Goal: Transaction & Acquisition: Purchase product/service

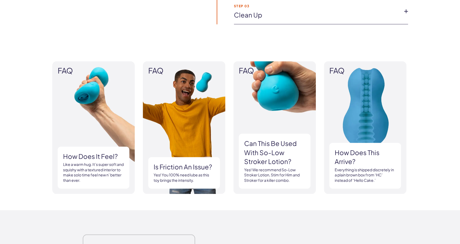
scroll to position [477, 0]
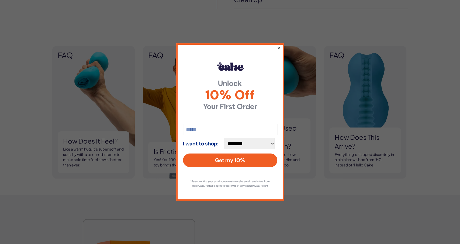
click at [280, 45] on button "×" at bounding box center [279, 48] width 4 height 6
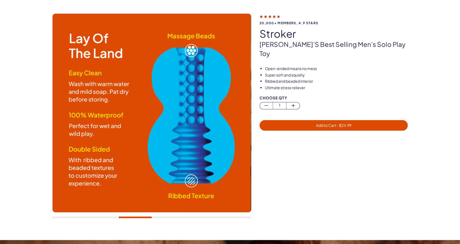
scroll to position [0, 0]
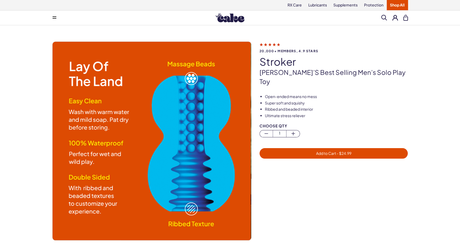
click at [334, 151] on span "Add to Cart - $ 24.99" at bounding box center [333, 153] width 35 height 5
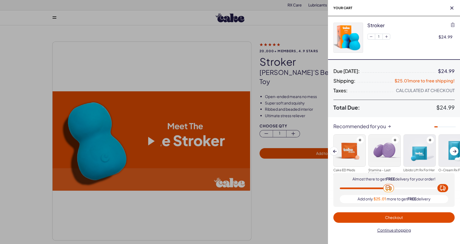
click at [278, 33] on div at bounding box center [230, 122] width 460 height 244
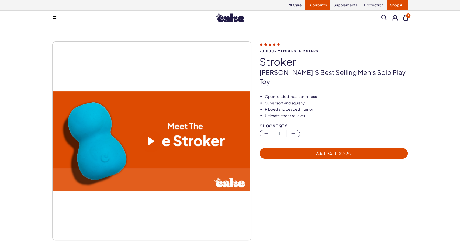
click at [316, 6] on link "Lubricants" at bounding box center [317, 5] width 25 height 10
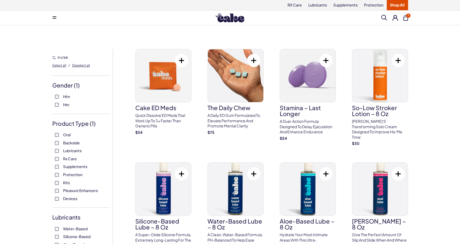
click at [408, 17] on span "1" at bounding box center [409, 15] width 4 height 4
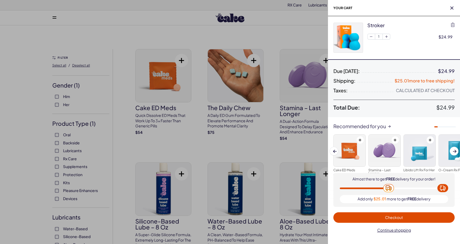
click at [355, 45] on img at bounding box center [348, 38] width 29 height 30
click at [349, 41] on img at bounding box center [348, 38] width 29 height 30
click at [349, 40] on img at bounding box center [348, 38] width 29 height 30
click at [260, 31] on div at bounding box center [230, 122] width 460 height 244
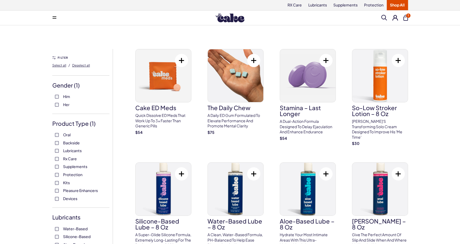
click at [231, 21] on img at bounding box center [230, 17] width 29 height 9
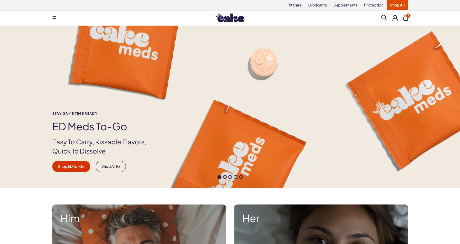
click at [51, 19] on button at bounding box center [54, 17] width 11 height 11
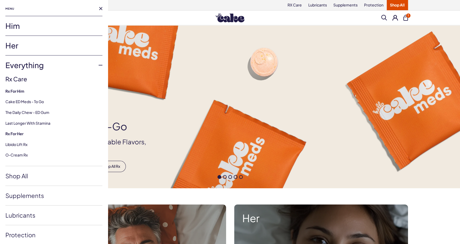
click at [16, 31] on link "Him" at bounding box center [53, 25] width 97 height 19
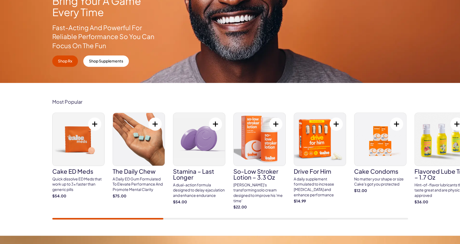
scroll to position [112, 0]
click at [317, 138] on img at bounding box center [320, 139] width 52 height 53
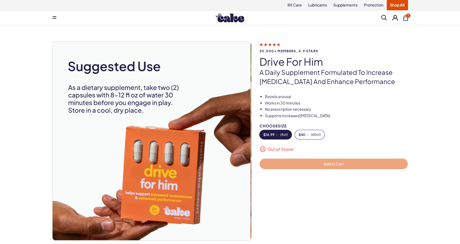
click at [275, 43] on icon at bounding box center [270, 45] width 21 height 6
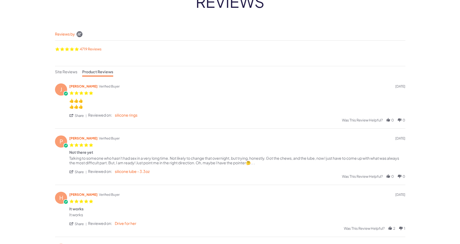
scroll to position [56, 0]
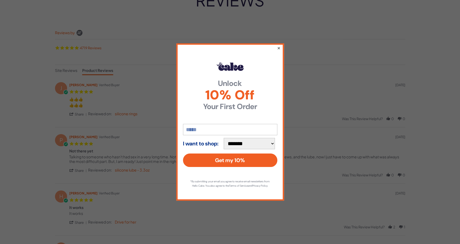
click at [279, 46] on button "×" at bounding box center [279, 48] width 4 height 6
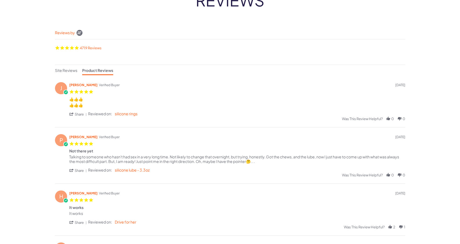
scroll to position [0, 0]
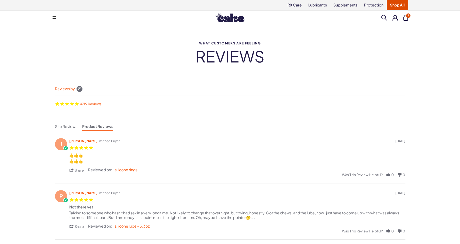
click at [78, 90] on div "Powered by Yotpo link to their homepage" at bounding box center [79, 89] width 9 height 13
click at [90, 104] on link "4719 Reviews" at bounding box center [91, 104] width 22 height 4
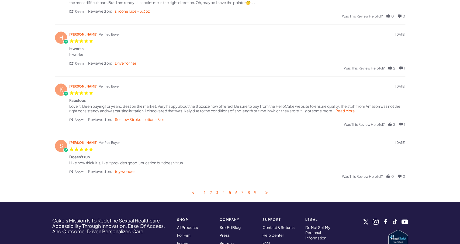
scroll to position [224, 0]
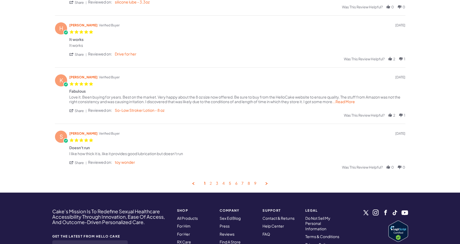
click at [211, 183] on link "2" at bounding box center [211, 183] width 2 height 5
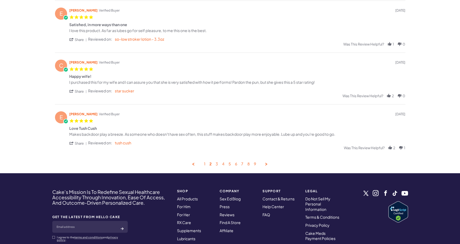
scroll to position [248, 0]
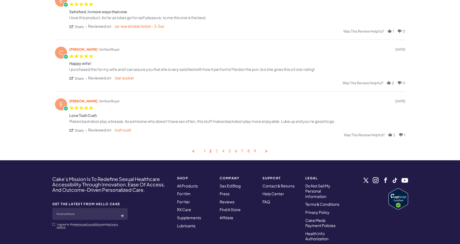
click at [217, 153] on link "3" at bounding box center [217, 151] width 2 height 5
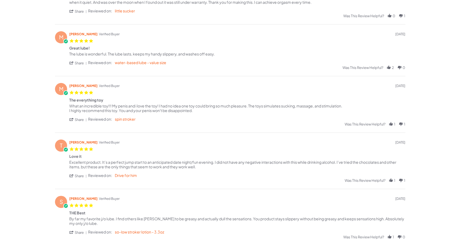
scroll to position [276, 0]
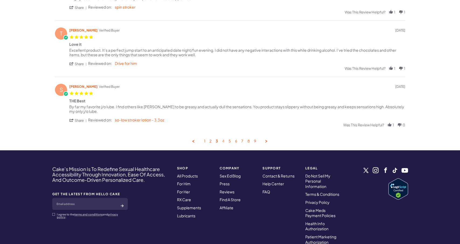
click at [224, 143] on link "4" at bounding box center [223, 141] width 2 height 5
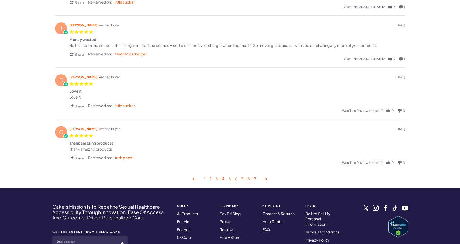
scroll to position [304, 0]
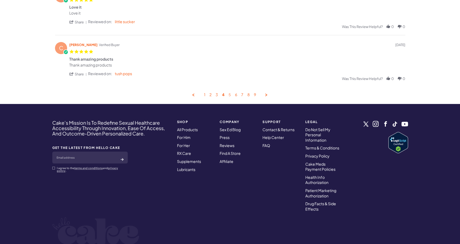
click at [230, 96] on link "5" at bounding box center [230, 95] width 2 height 5
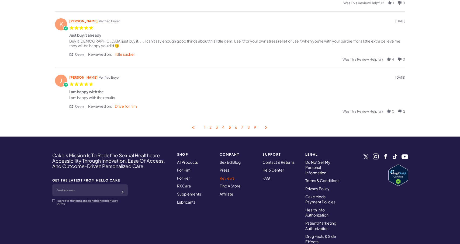
scroll to position [339, 0]
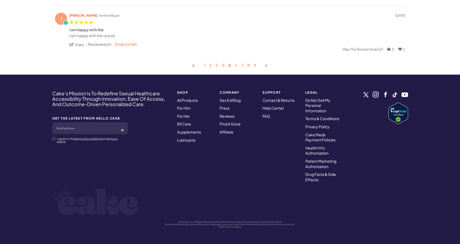
click at [235, 66] on link "6" at bounding box center [236, 65] width 2 height 5
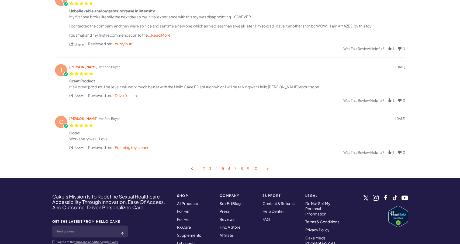
scroll to position [276, 0]
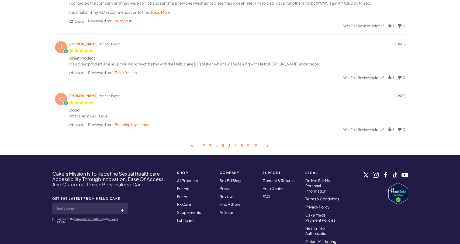
click at [235, 147] on link "7" at bounding box center [236, 146] width 2 height 5
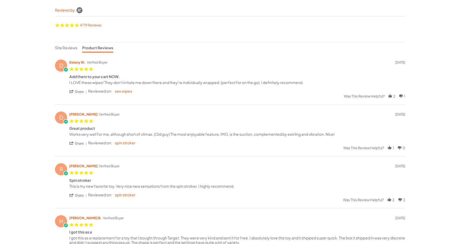
scroll to position [0, 0]
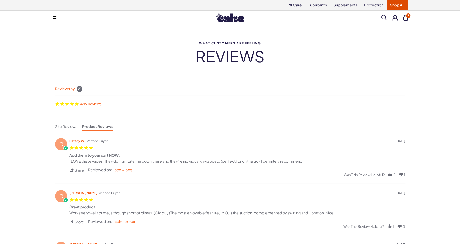
click at [406, 15] on button "1" at bounding box center [406, 18] width 5 height 6
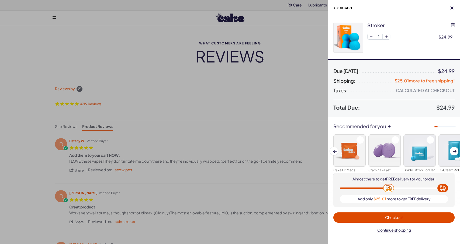
click at [223, 60] on div at bounding box center [230, 122] width 460 height 244
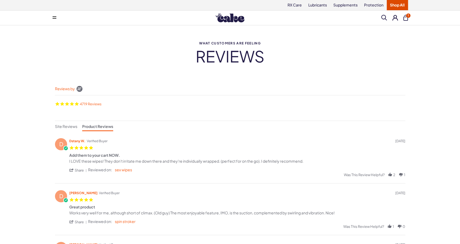
click at [230, 16] on img at bounding box center [230, 17] width 29 height 9
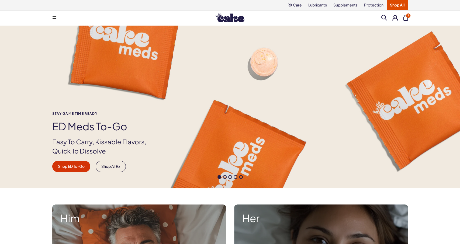
scroll to position [140, 0]
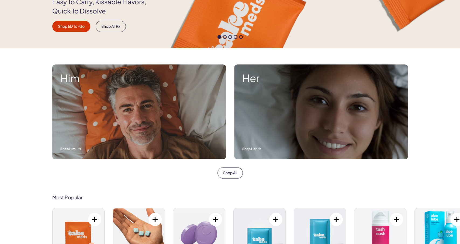
click at [152, 118] on div "Him Shop Him" at bounding box center [139, 111] width 174 height 95
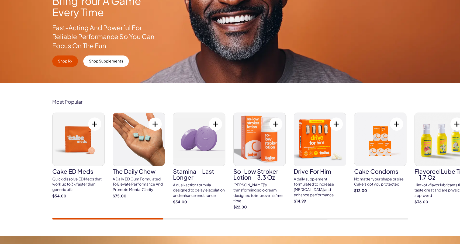
scroll to position [112, 0]
click at [312, 178] on div "A daily supplement formulated to increase [MEDICAL_DATA] and enhance performance" at bounding box center [320, 187] width 52 height 21
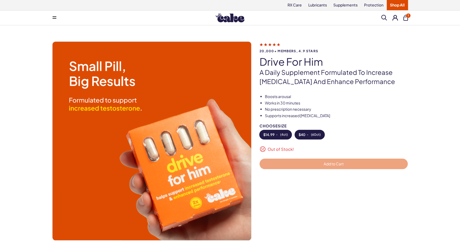
click at [305, 135] on span "$ 40" at bounding box center [302, 135] width 7 height 4
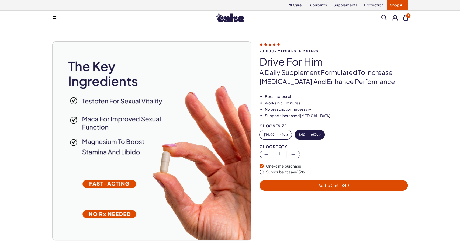
click at [331, 185] on span "Add to Cart - $ 40" at bounding box center [334, 185] width 30 height 5
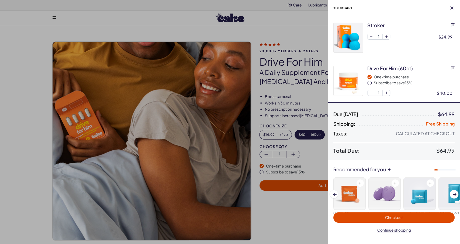
click at [296, 210] on div at bounding box center [230, 122] width 460 height 244
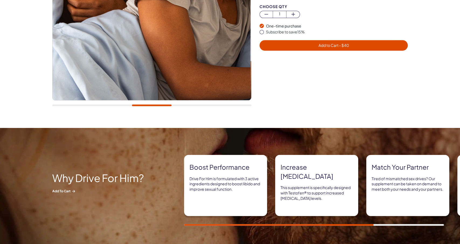
scroll to position [196, 0]
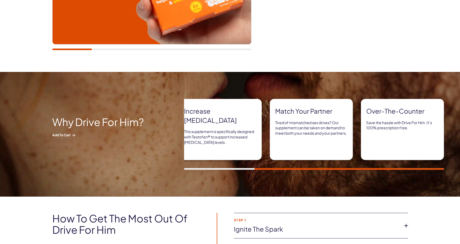
click at [448, 169] on div "Boost performance Drive For Him is formulated with 3 active ingredients designe…" at bounding box center [322, 134] width 276 height 71
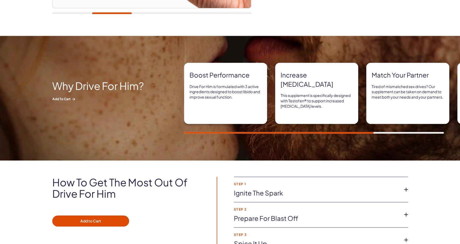
scroll to position [281, 0]
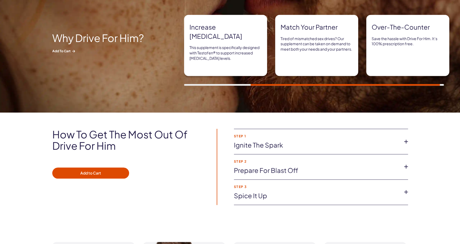
click at [353, 151] on li "Step 1 Ignite the spark Take 2 capsules 30 min before you want to feel sexy and…" at bounding box center [321, 141] width 174 height 25
click at [407, 141] on icon at bounding box center [406, 142] width 8 height 8
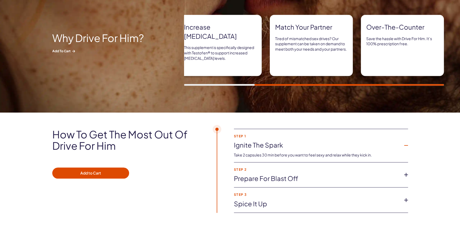
click at [408, 175] on icon at bounding box center [406, 175] width 8 height 8
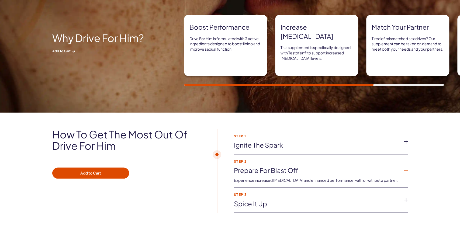
click at [407, 200] on icon at bounding box center [406, 200] width 8 height 8
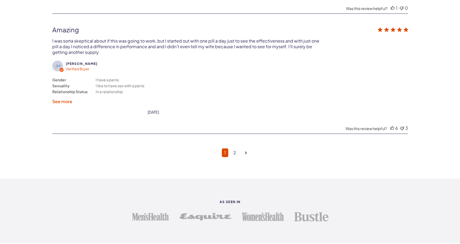
scroll to position [1431, 0]
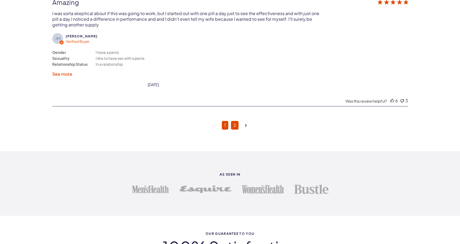
click at [237, 121] on link "2" at bounding box center [235, 125] width 8 height 9
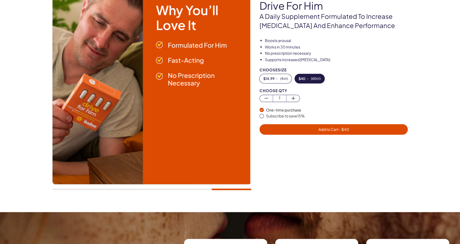
scroll to position [58, 0]
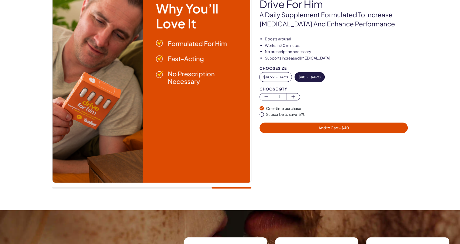
click at [151, 187] on div at bounding box center [151, 188] width 199 height 2
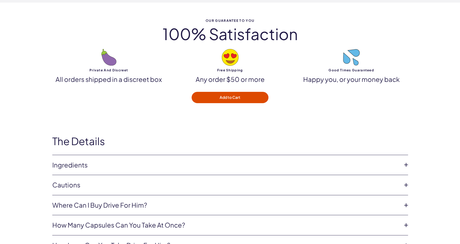
scroll to position [1320, 0]
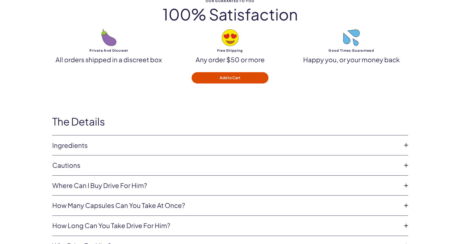
click at [405, 141] on icon at bounding box center [406, 145] width 8 height 8
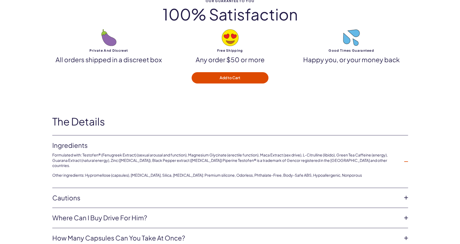
click at [182, 194] on link "Cautions" at bounding box center [225, 198] width 347 height 9
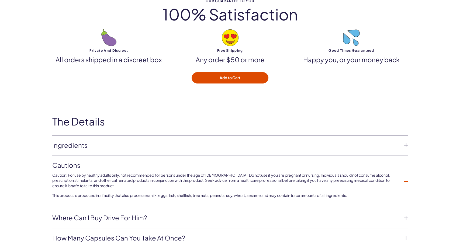
scroll to position [1376, 0]
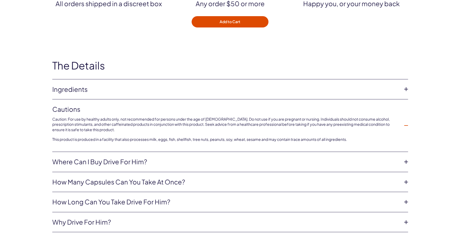
click at [197, 172] on li "How many capsules can you take at once? Take 2 capsules with 8-12fl oz of water…" at bounding box center [230, 182] width 356 height 20
click at [173, 178] on link "How many capsules can you take at once?" at bounding box center [225, 182] width 347 height 9
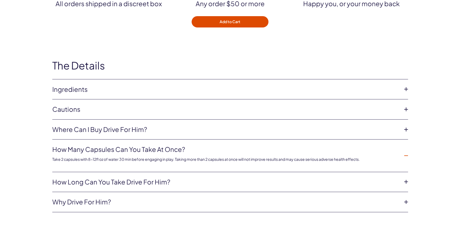
click at [169, 178] on link "How long can you take Drive For Him?" at bounding box center [225, 182] width 347 height 9
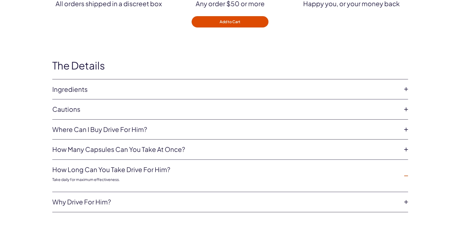
click at [134, 198] on link "Why Drive For Him?" at bounding box center [225, 202] width 347 height 9
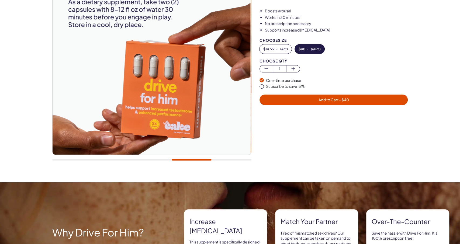
scroll to position [0, 0]
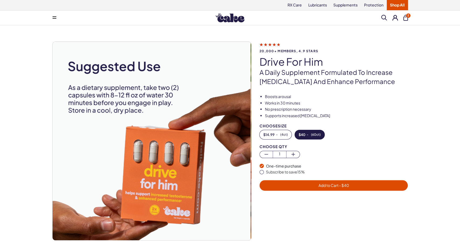
click at [405, 18] on button "2" at bounding box center [406, 18] width 5 height 6
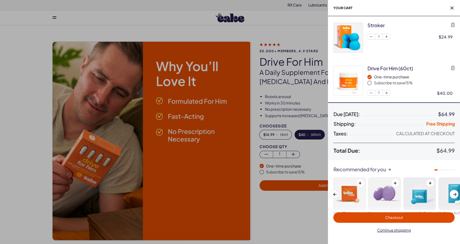
click at [387, 220] on span "Checkout" at bounding box center [394, 217] width 18 height 5
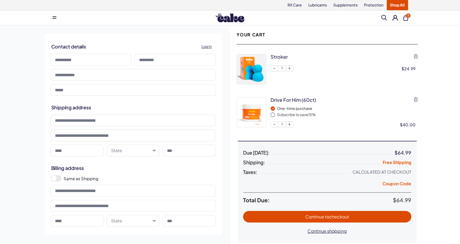
click at [394, 18] on button at bounding box center [396, 18] width 6 height 6
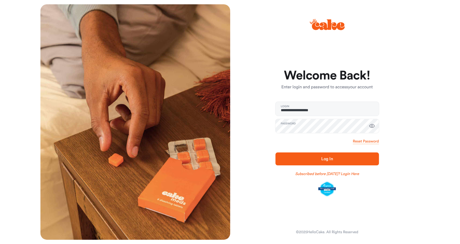
click at [294, 158] on span "Log In" at bounding box center [327, 159] width 86 height 6
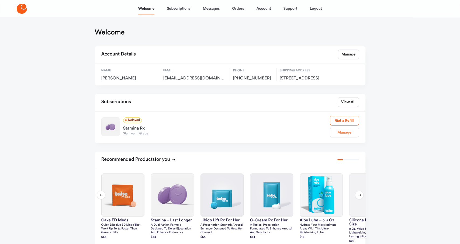
click at [347, 138] on link "Manage" at bounding box center [344, 133] width 29 height 10
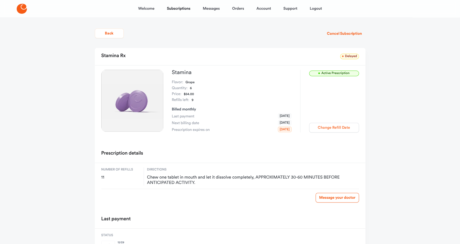
click at [328, 129] on button "Change Refill Date" at bounding box center [334, 128] width 50 height 10
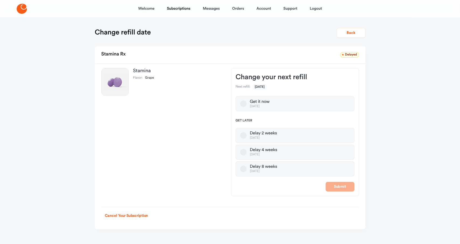
click at [243, 169] on button "Delay 8 weeks Dec 16, 2025" at bounding box center [243, 169] width 6 height 6
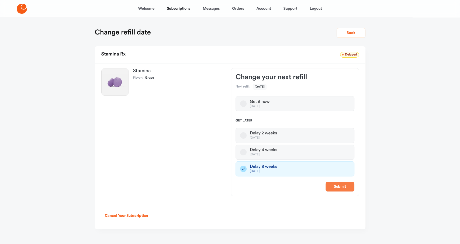
click at [348, 187] on button "Submit" at bounding box center [340, 187] width 29 height 10
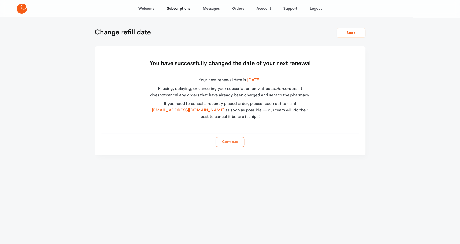
click at [228, 140] on button "Continue" at bounding box center [230, 142] width 29 height 10
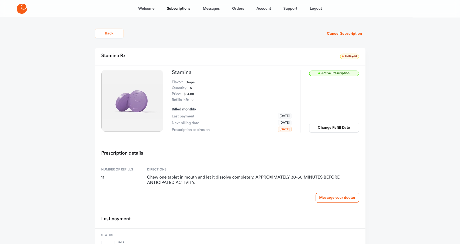
click at [112, 35] on button "Back" at bounding box center [109, 34] width 29 height 10
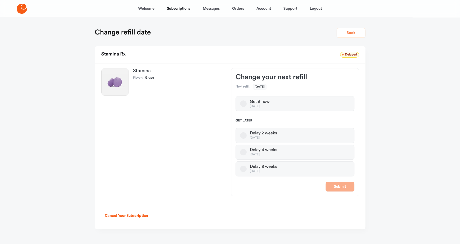
click at [345, 32] on button "Back" at bounding box center [351, 33] width 29 height 10
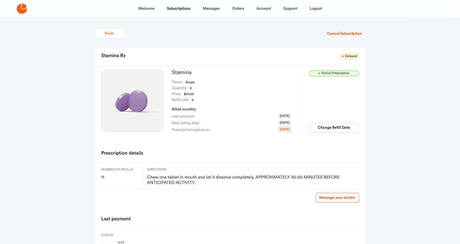
click at [109, 34] on button "Back" at bounding box center [109, 34] width 29 height 10
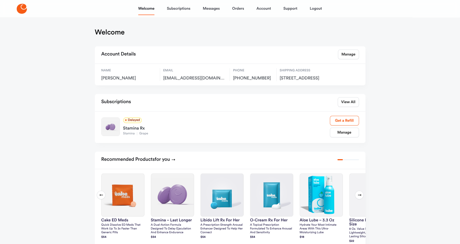
click at [20, 11] on icon at bounding box center [22, 9] width 10 height 10
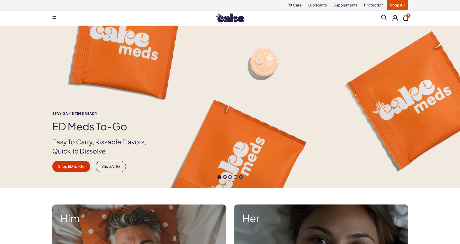
click at [408, 16] on span "2" at bounding box center [409, 15] width 4 height 4
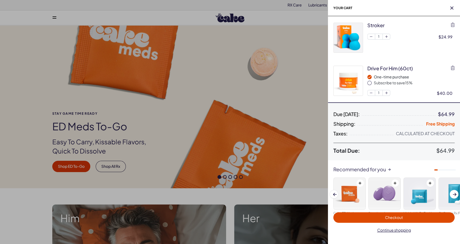
click at [376, 216] on span "Checkout" at bounding box center [394, 218] width 115 height 6
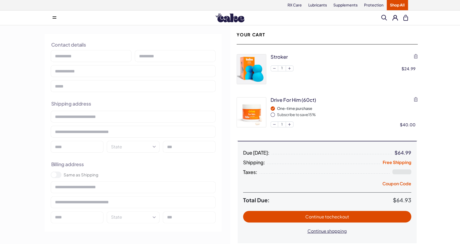
select select "**"
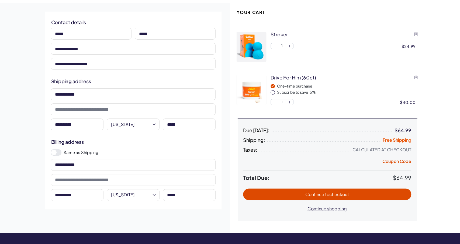
scroll to position [84, 0]
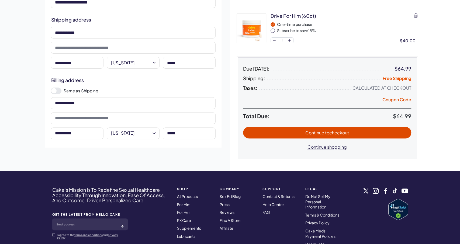
click at [324, 131] on span "Continue to checkout" at bounding box center [328, 133] width 44 height 6
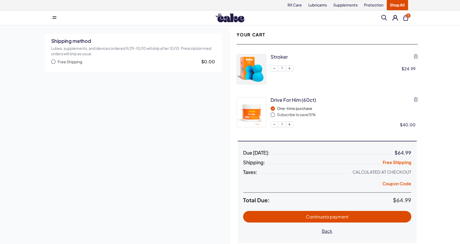
click at [53, 60] on button "Free Shipping $0.00" at bounding box center [133, 61] width 164 height 5
click at [349, 219] on span "Continue to payment" at bounding box center [328, 217] width 158 height 6
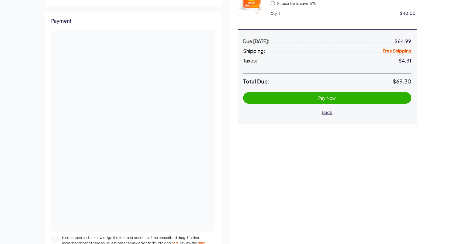
scroll to position [140, 0]
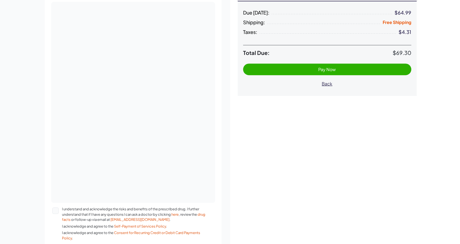
click at [281, 212] on div "Your Cart stroker Qty: 1 $24.99 Edit Drive for him (60ct) One-time purchase Sub…" at bounding box center [327, 72] width 194 height 375
click at [54, 211] on button "I understand and acknowledge the risks and benefits of the prescribed drug. I f…" at bounding box center [55, 211] width 6 height 6
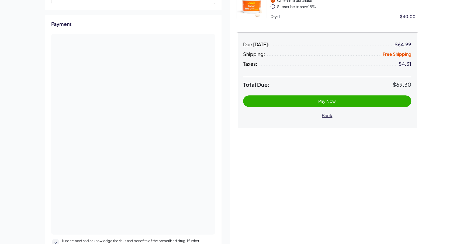
scroll to position [84, 0]
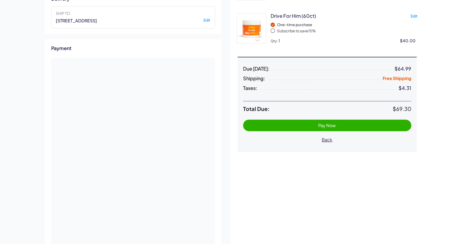
click at [295, 123] on span "Pay Now" at bounding box center [328, 125] width 158 height 6
